Goal: Task Accomplishment & Management: Use online tool/utility

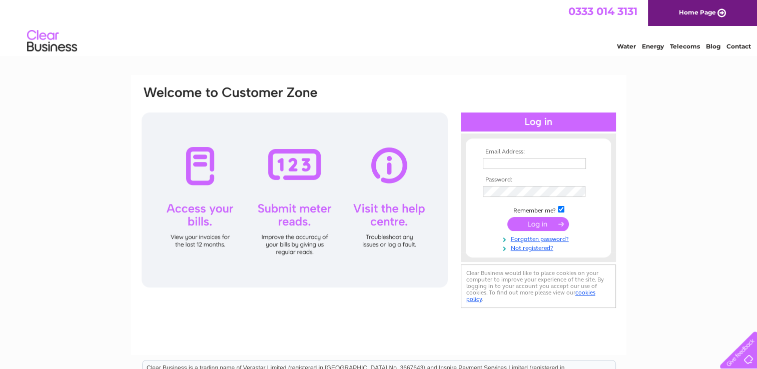
type input "sandra@flower-expressions.co.uk"
click at [542, 226] on input "submit" at bounding box center [538, 224] width 62 height 14
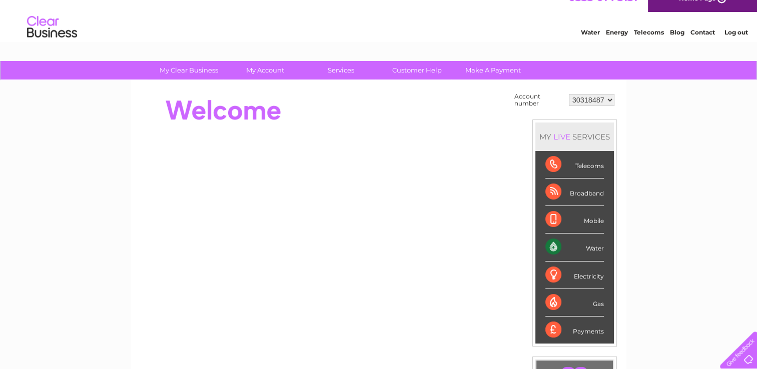
scroll to position [6, 0]
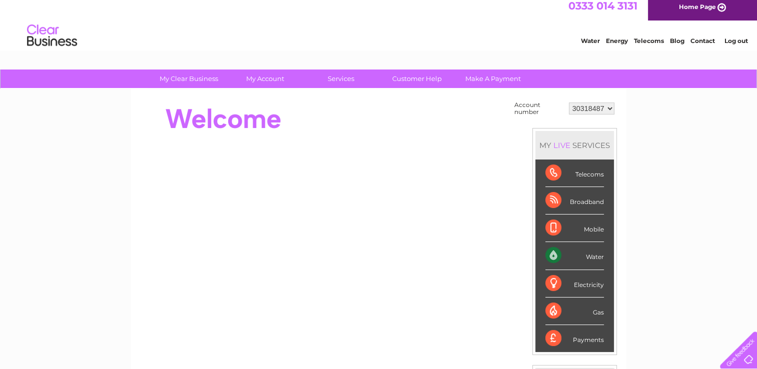
click at [262, 80] on link "My Account" at bounding box center [265, 79] width 83 height 19
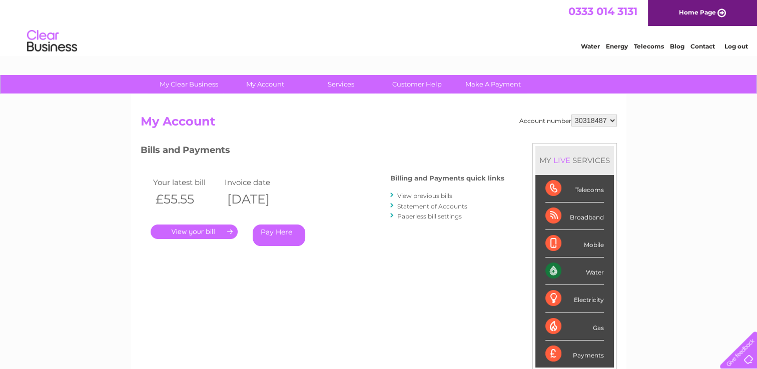
click at [343, 83] on link "Services" at bounding box center [341, 84] width 83 height 19
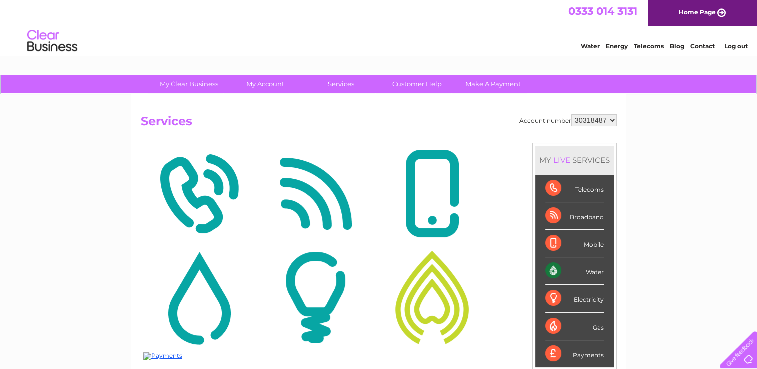
click at [582, 268] on div "Water" at bounding box center [574, 272] width 59 height 28
click at [587, 273] on div "Water" at bounding box center [574, 272] width 59 height 28
click at [331, 85] on link "Services" at bounding box center [341, 84] width 83 height 19
click at [339, 85] on link "Services" at bounding box center [341, 84] width 83 height 19
click at [339, 92] on link "Services" at bounding box center [341, 84] width 83 height 19
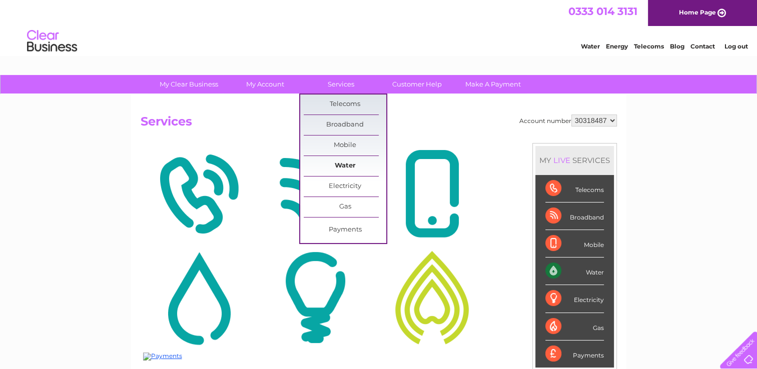
click at [334, 158] on link "Water" at bounding box center [345, 166] width 83 height 20
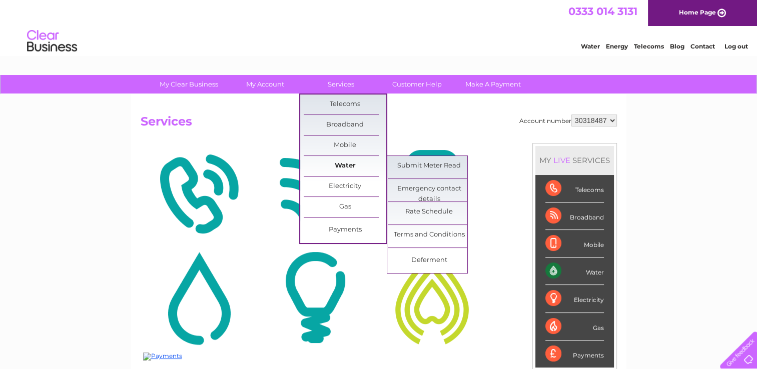
click at [343, 167] on link "Water" at bounding box center [345, 166] width 83 height 20
click at [412, 163] on link "Submit Meter Read" at bounding box center [429, 166] width 83 height 20
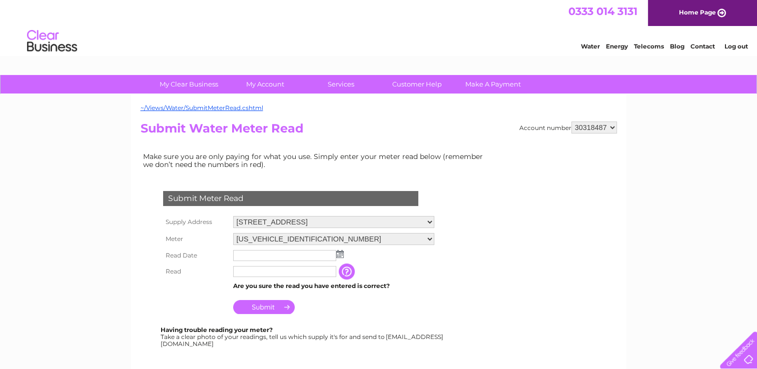
click at [244, 250] on input "text" at bounding box center [284, 255] width 103 height 11
click at [342, 252] on img at bounding box center [341, 255] width 8 height 8
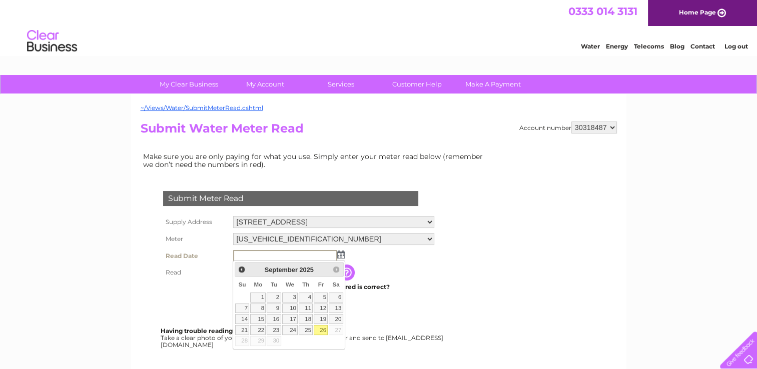
click at [321, 328] on link "26" at bounding box center [321, 330] width 14 height 10
type input "2025/09/26"
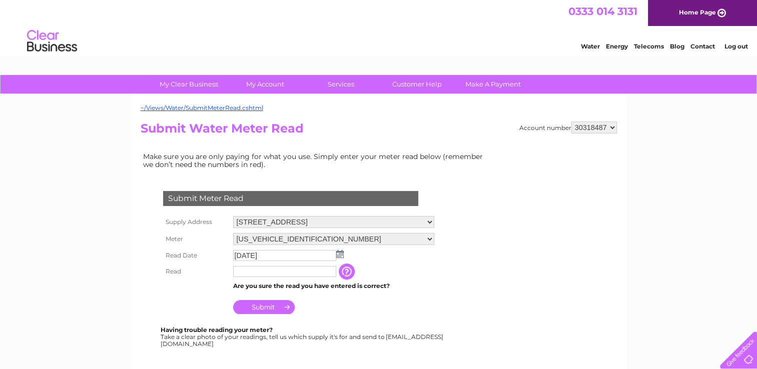
click at [246, 271] on input "text" at bounding box center [284, 271] width 103 height 11
type input "1"
type input "00011"
click at [258, 313] on input "Submit" at bounding box center [264, 308] width 62 height 14
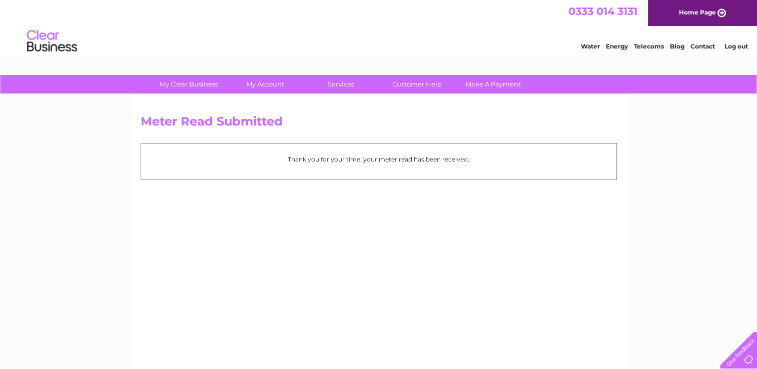
click at [264, 82] on link "My Account" at bounding box center [265, 84] width 83 height 19
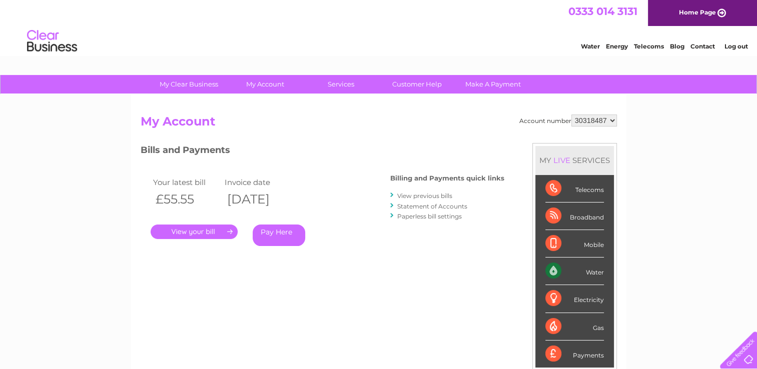
click at [198, 227] on link "." at bounding box center [194, 232] width 87 height 15
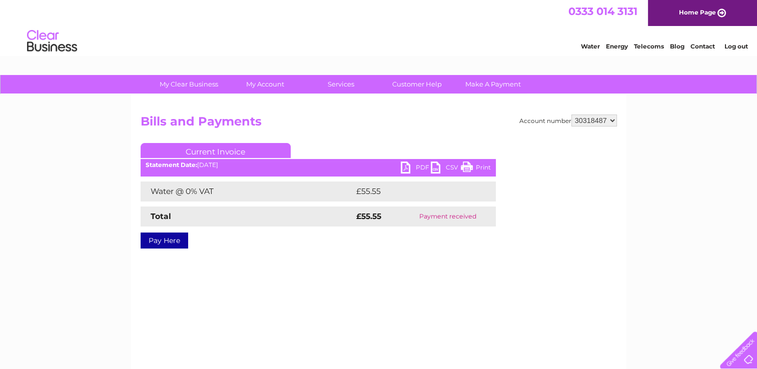
click at [413, 166] on link "PDF" at bounding box center [416, 169] width 30 height 15
